Goal: Complete application form

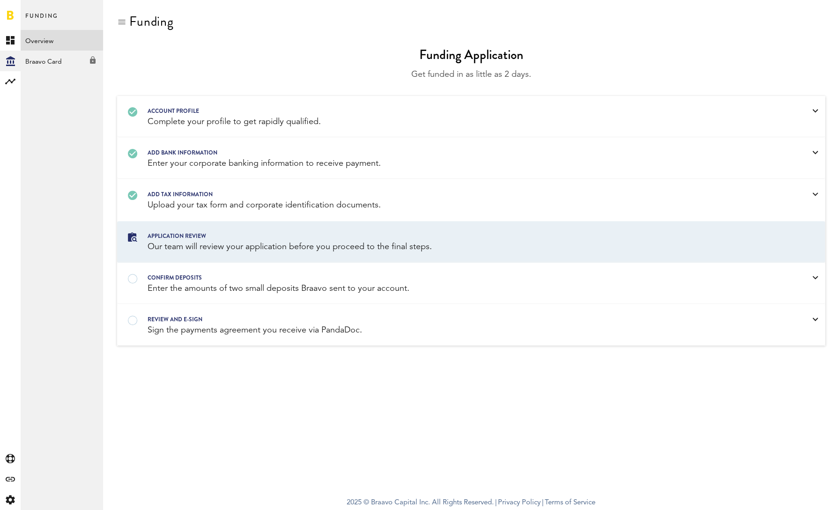
click at [223, 237] on div "Application review" at bounding box center [459, 236] width 623 height 10
click at [460, 277] on div "confirm deposits" at bounding box center [459, 278] width 623 height 10
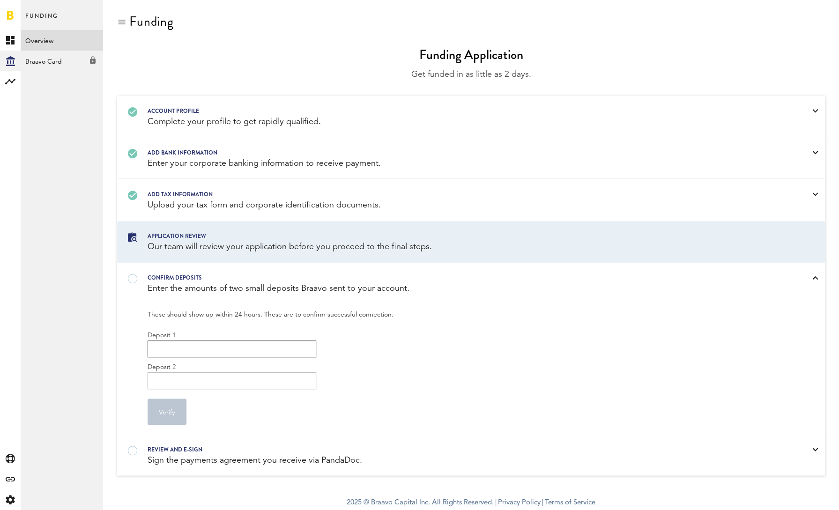
click at [209, 341] on input "Deposit 1" at bounding box center [232, 349] width 169 height 17
type input "0.41"
click at [193, 376] on input "Deposit 2" at bounding box center [232, 380] width 169 height 17
type input "0.44"
click at [172, 414] on button "Verify" at bounding box center [167, 412] width 39 height 26
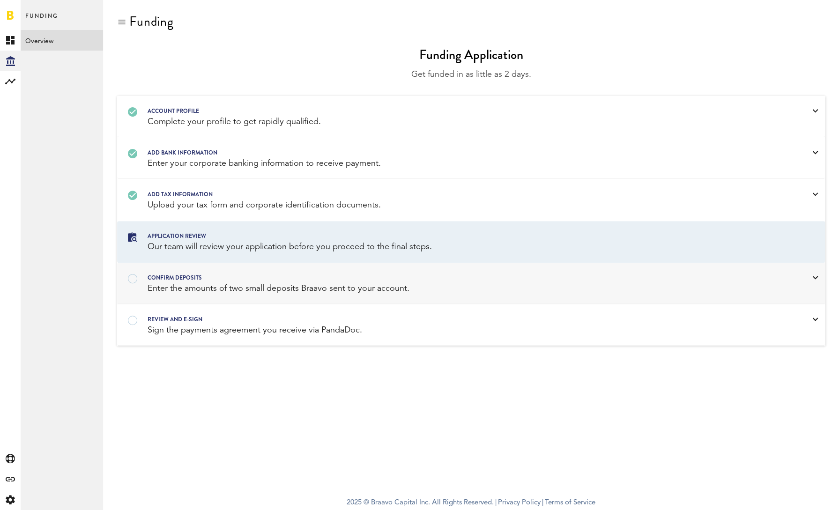
click at [487, 283] on div "Enter the amounts of two small deposits Braavo sent to your account." at bounding box center [459, 289] width 623 height 12
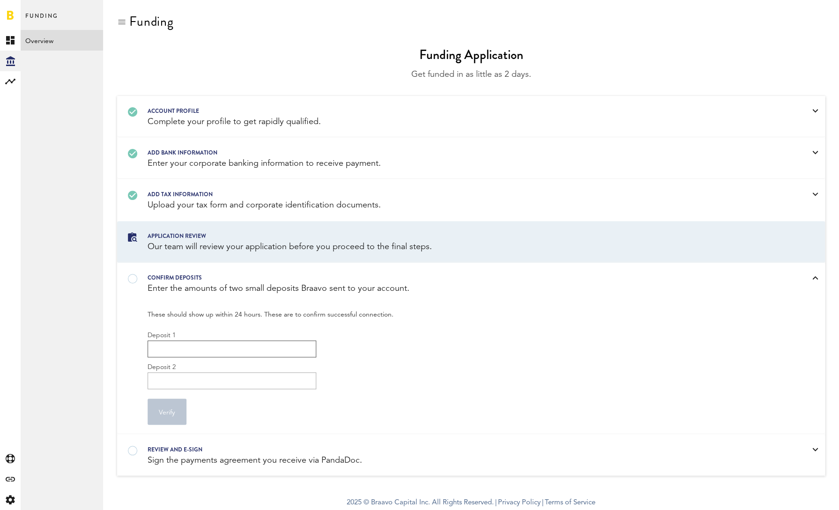
click at [203, 342] on input "Deposit 1" at bounding box center [232, 349] width 169 height 17
type input "0.48"
click at [227, 372] on input "Deposit 2" at bounding box center [232, 380] width 169 height 17
click at [171, 412] on button "Verify" at bounding box center [167, 412] width 39 height 26
click at [178, 378] on input "0.51" at bounding box center [232, 380] width 169 height 17
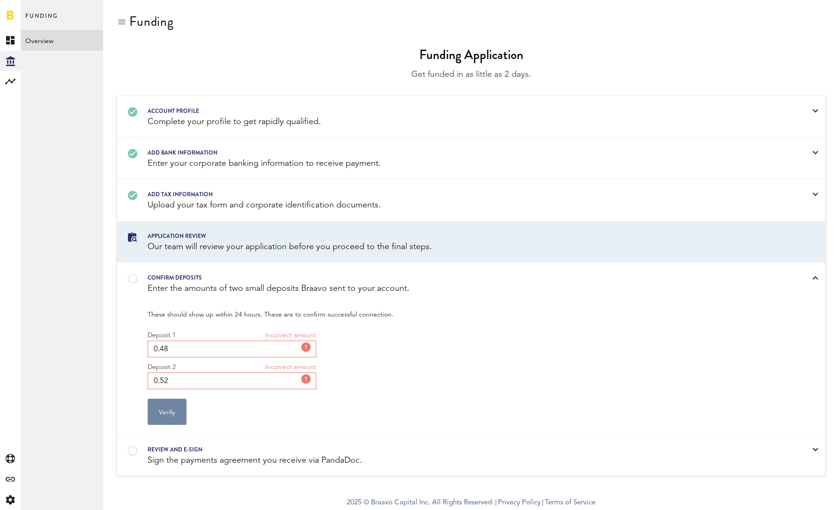
type input "0.52"
click at [162, 411] on button "Verify" at bounding box center [167, 412] width 39 height 26
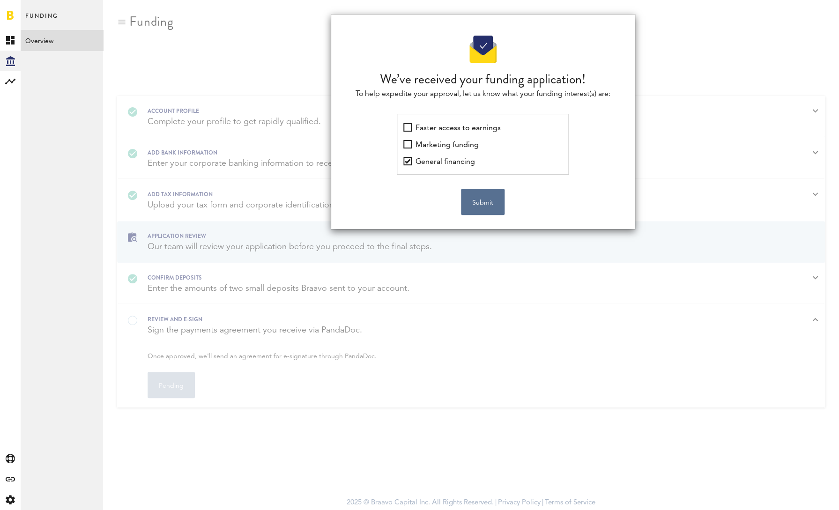
click at [408, 128] on label "Faster access to earnings" at bounding box center [451, 127] width 97 height 13
checkbox earnings "true"
click at [408, 143] on label "Marketing funding" at bounding box center [440, 144] width 75 height 13
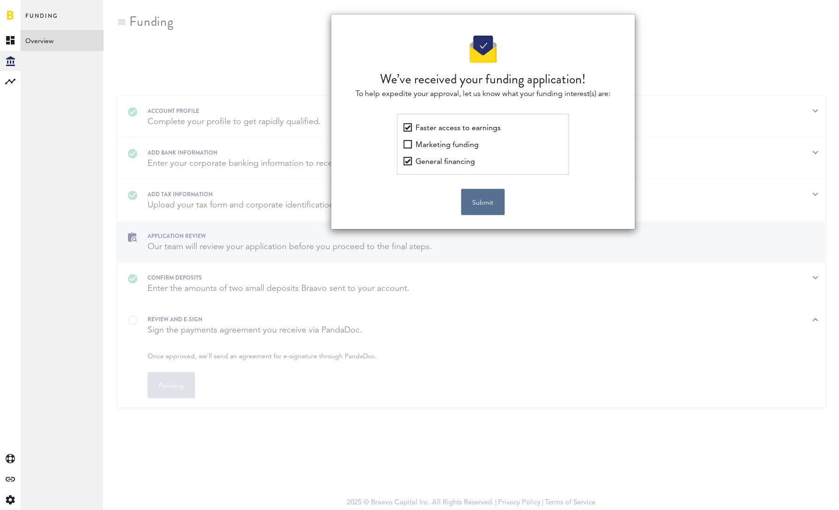
checkbox funding "true"
click at [488, 204] on button "Submit" at bounding box center [483, 202] width 44 height 26
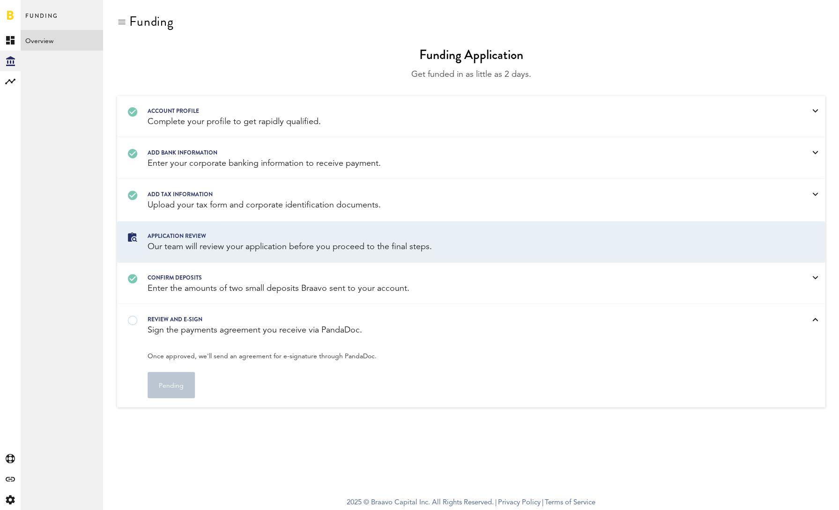
click at [380, 325] on div "Sign the payments agreement you receive via PandaDoc." at bounding box center [459, 331] width 623 height 12
click at [148, 314] on div at bounding box center [459, 314] width 623 height 0
